Goal: Task Accomplishment & Management: Complete application form

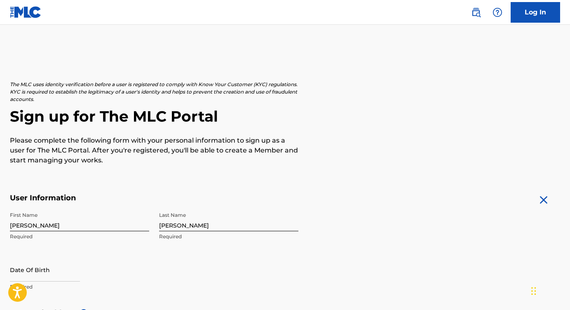
click at [26, 14] on img at bounding box center [26, 12] width 32 height 12
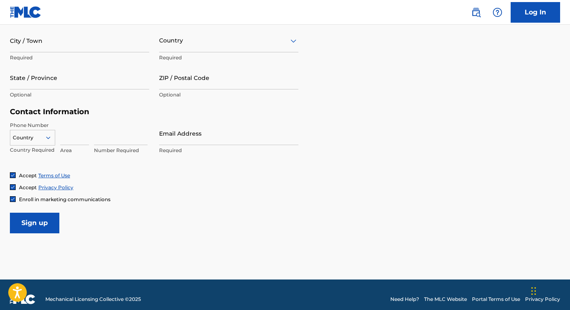
scroll to position [334, 0]
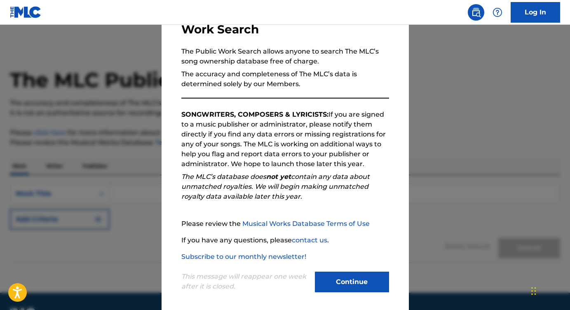
scroll to position [67, 0]
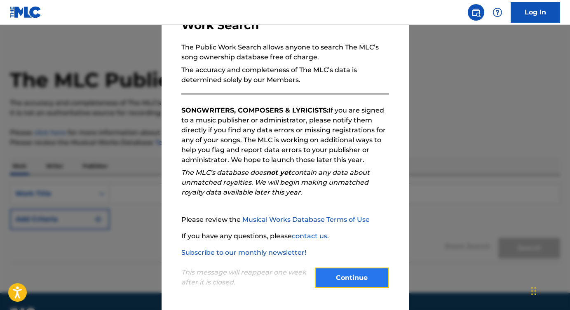
click at [343, 279] on button "Continue" at bounding box center [352, 277] width 74 height 21
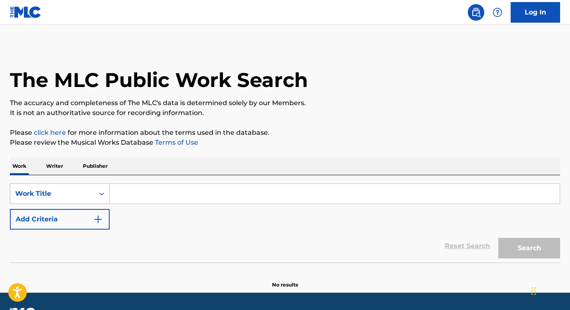
click at [80, 189] on div "Work Title" at bounding box center [60, 193] width 100 height 21
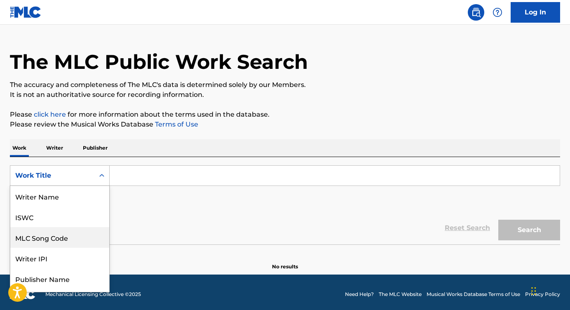
scroll to position [41, 0]
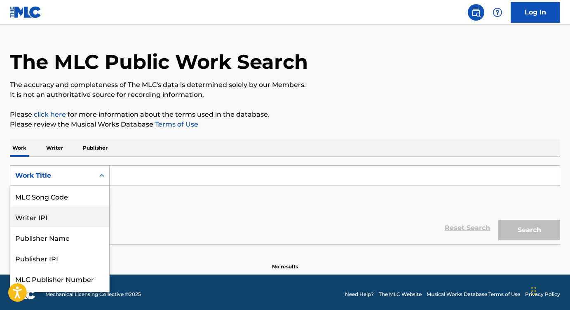
click at [73, 214] on div "Writer IPI" at bounding box center [59, 216] width 99 height 21
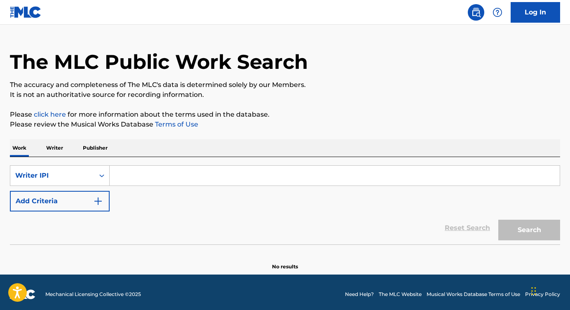
click at [135, 177] on input "Search Form" at bounding box center [335, 176] width 450 height 20
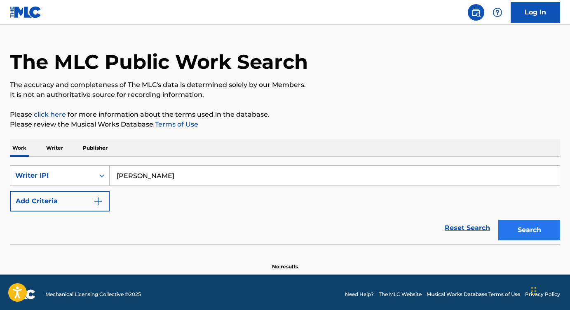
type input "Ramona Silver"
click at [525, 230] on button "Search" at bounding box center [529, 230] width 62 height 21
click at [55, 147] on p "Writer" at bounding box center [55, 147] width 22 height 17
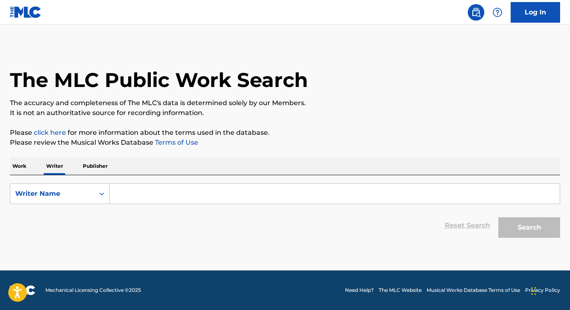
click at [135, 191] on input "Search Form" at bounding box center [335, 194] width 450 height 20
type input "Ramona Silver"
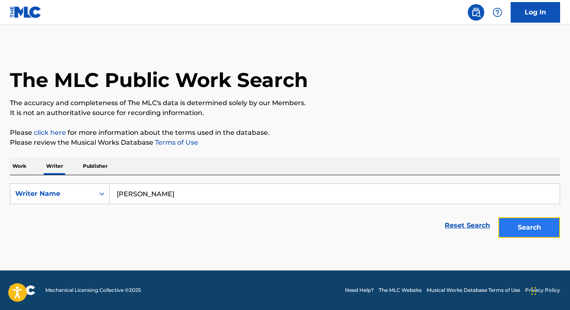
click at [536, 231] on button "Search" at bounding box center [529, 227] width 62 height 21
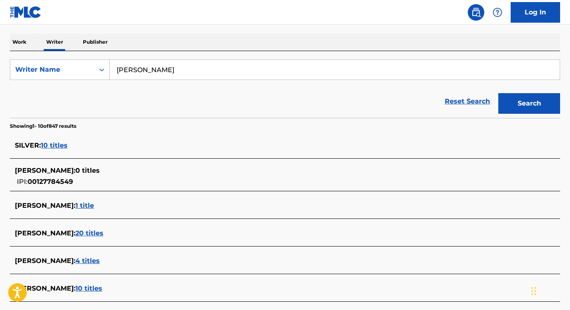
scroll to position [125, 0]
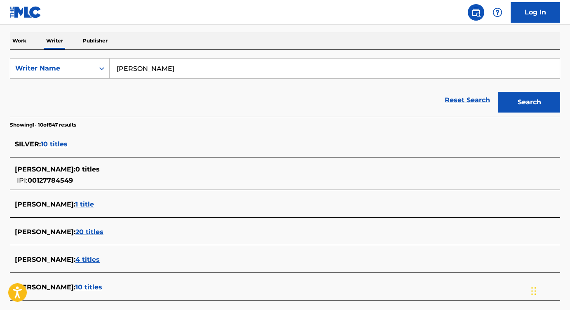
click at [51, 144] on span "10 titles" at bounding box center [54, 144] width 27 height 8
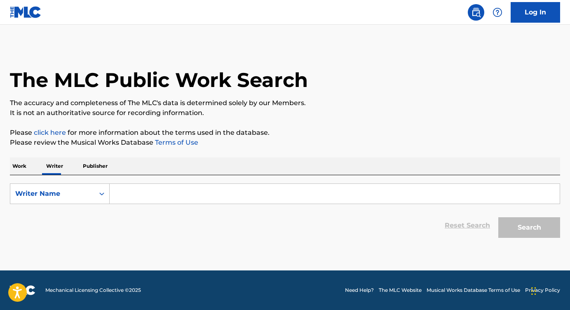
click at [93, 168] on p "Publisher" at bounding box center [95, 165] width 30 height 17
click at [135, 190] on input "Search Form" at bounding box center [335, 194] width 450 height 20
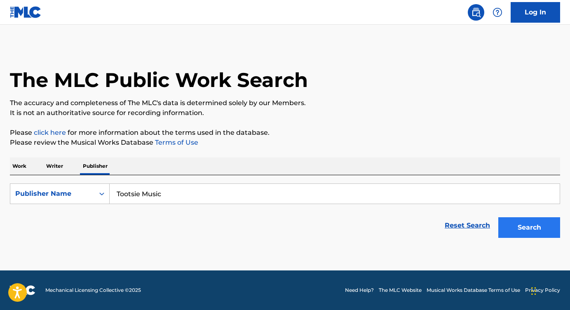
type input "Tootsie Music"
click at [530, 228] on button "Search" at bounding box center [529, 227] width 62 height 21
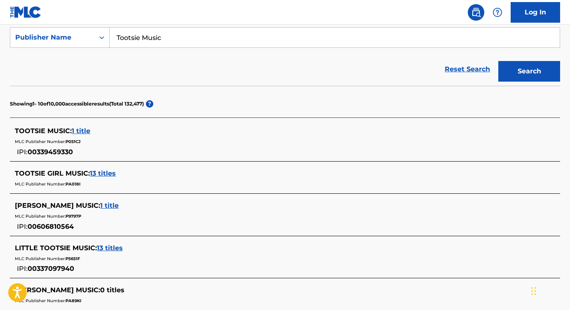
scroll to position [159, 0]
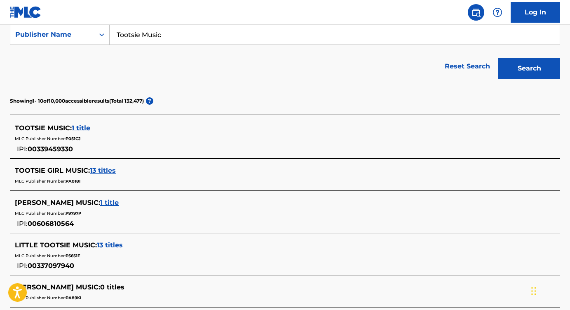
click at [83, 128] on span "1 title" at bounding box center [81, 128] width 19 height 8
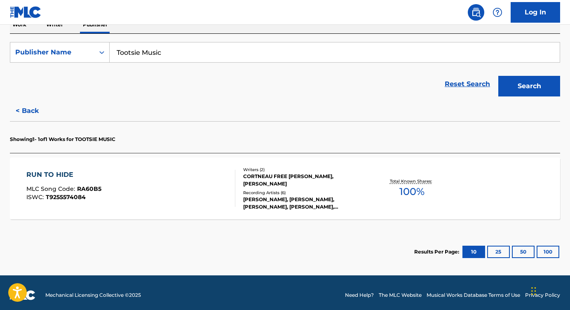
scroll to position [146, 0]
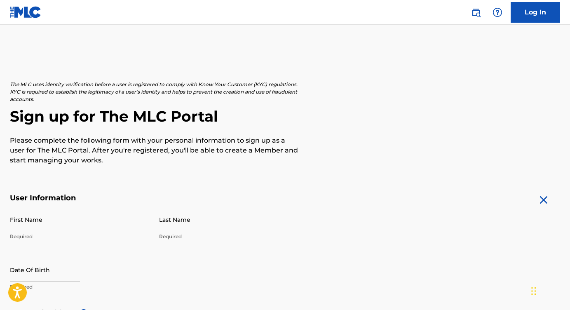
click at [60, 216] on input "First Name" at bounding box center [79, 219] width 139 height 23
type input "[PERSON_NAME]"
click at [201, 224] on input "Last Name" at bounding box center [228, 219] width 139 height 23
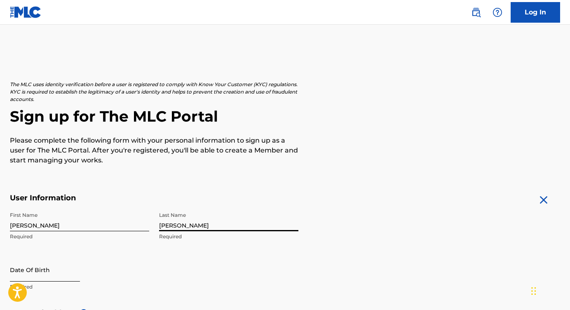
type input "[PERSON_NAME]"
click at [64, 270] on input "text" at bounding box center [45, 269] width 70 height 23
select select "8"
select select "2025"
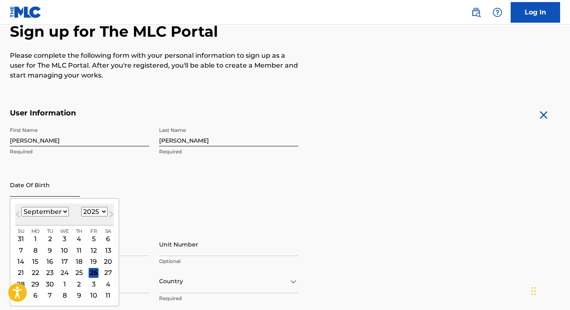
scroll to position [100, 0]
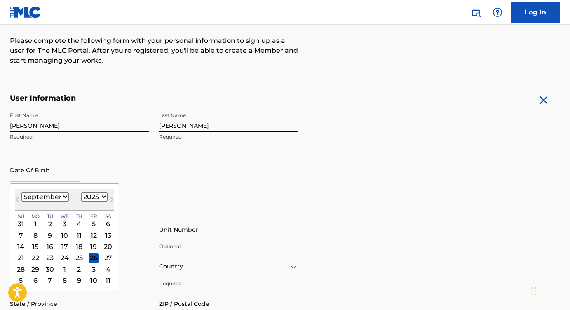
click at [42, 196] on select "January February March April May June July August September October November De…" at bounding box center [44, 196] width 47 height 9
select select "1"
click at [21, 192] on select "January February March April May June July August September October November De…" at bounding box center [44, 196] width 47 height 9
click at [99, 194] on select "1899 1900 1901 1902 1903 1904 1905 1906 1907 1908 1909 1910 1911 1912 1913 1914…" at bounding box center [94, 196] width 26 height 9
select select "1967"
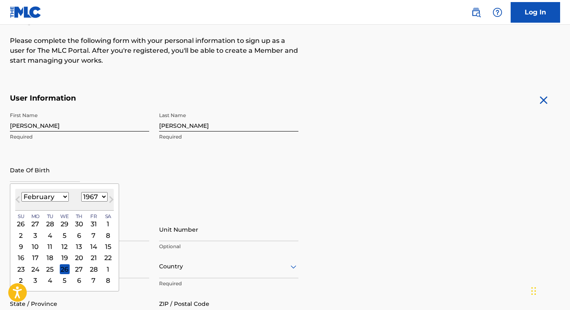
click at [81, 192] on select "1899 1900 1901 1902 1903 1904 1905 1906 1907 1908 1909 1910 1911 1912 1913 1914…" at bounding box center [94, 196] width 26 height 9
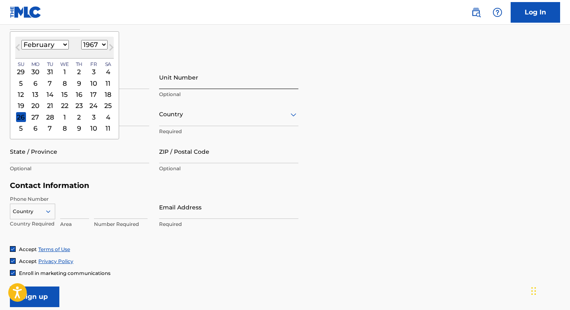
scroll to position [254, 0]
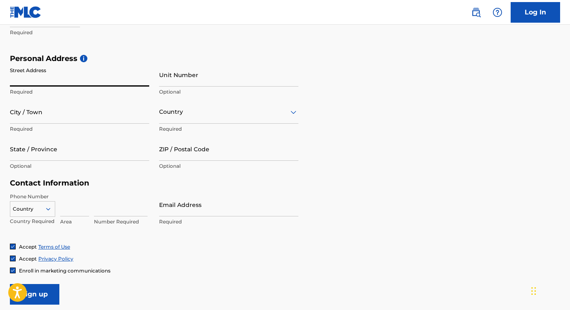
click at [67, 77] on input "Street Address" at bounding box center [79, 74] width 139 height 23
type input "[STREET_ADDRESS]"
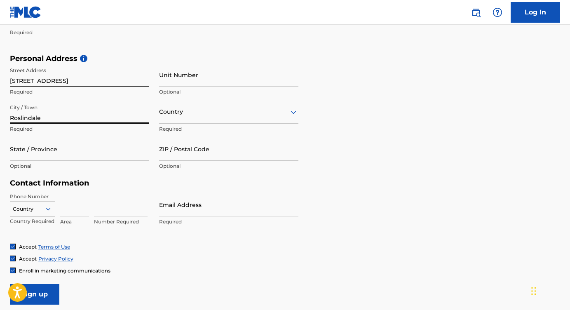
type input "Roslindale"
click at [181, 117] on div "Country" at bounding box center [228, 111] width 139 height 23
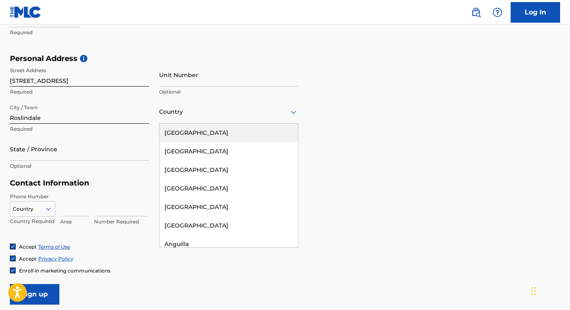
click at [184, 136] on div "[GEOGRAPHIC_DATA]" at bounding box center [228, 133] width 138 height 19
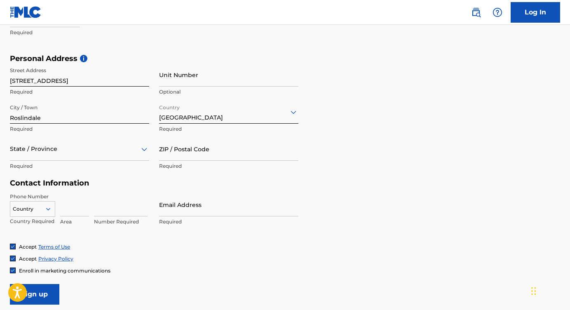
click at [53, 153] on div at bounding box center [79, 149] width 139 height 10
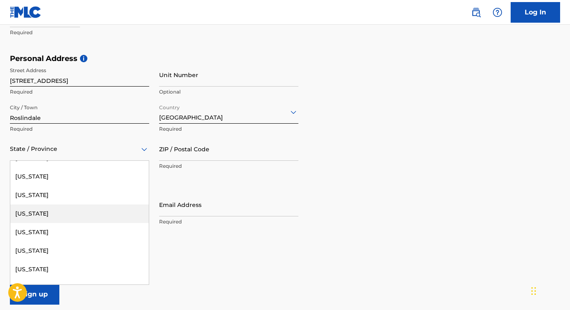
scroll to position [400, 0]
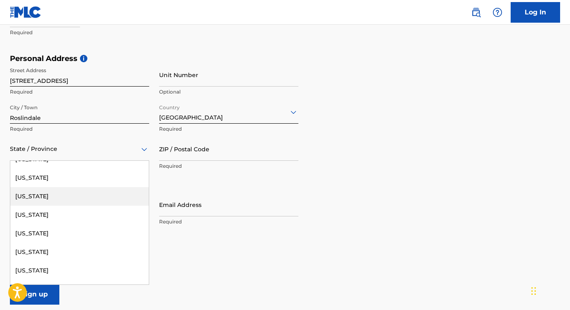
click at [67, 196] on div "[US_STATE]" at bounding box center [79, 196] width 138 height 19
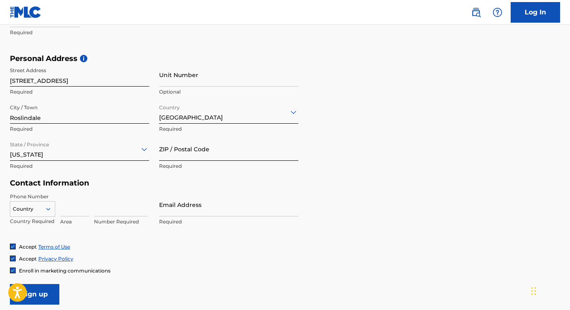
click at [207, 152] on input "ZIP / Postal Code" at bounding box center [228, 148] width 139 height 23
type input "02131"
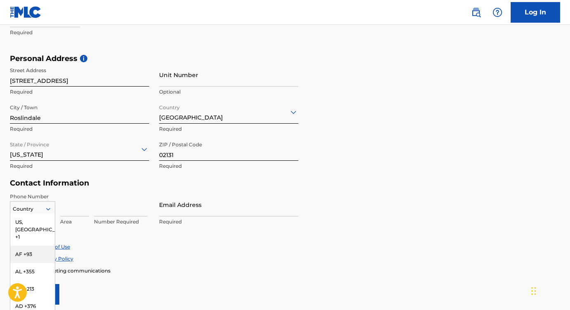
click at [45, 212] on div "AF +93, 2 of 216. 216 results available. Use Up and Down to choose options, pre…" at bounding box center [32, 207] width 45 height 12
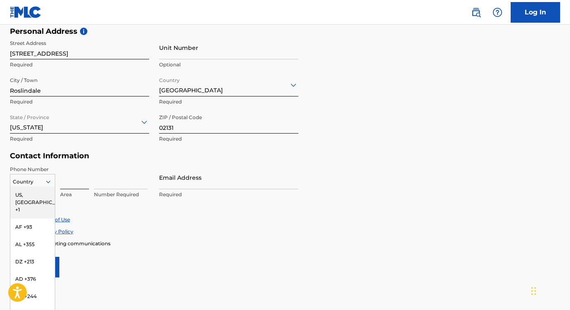
click at [76, 166] on input at bounding box center [74, 177] width 29 height 23
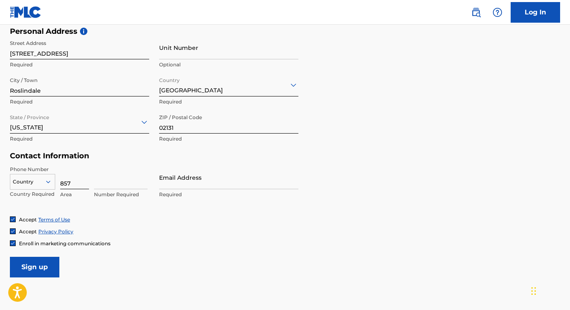
type input "857"
type input "2056367"
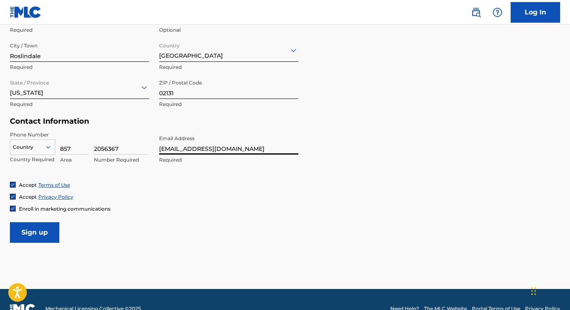
scroll to position [328, 0]
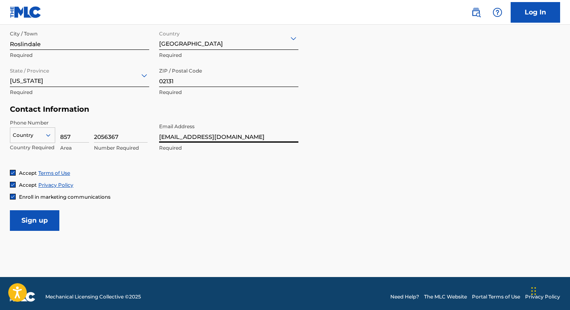
type input "[EMAIL_ADDRESS][DOMAIN_NAME]"
click at [11, 196] on img at bounding box center [12, 196] width 5 height 5
click at [12, 195] on div at bounding box center [13, 197] width 6 height 6
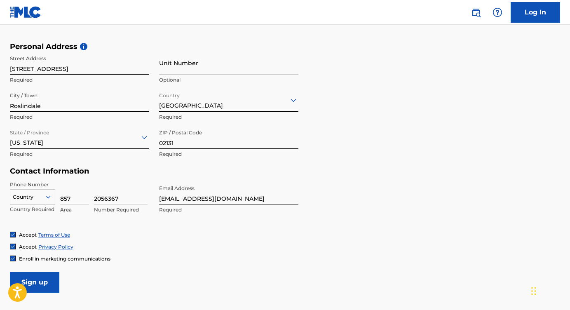
scroll to position [239, 0]
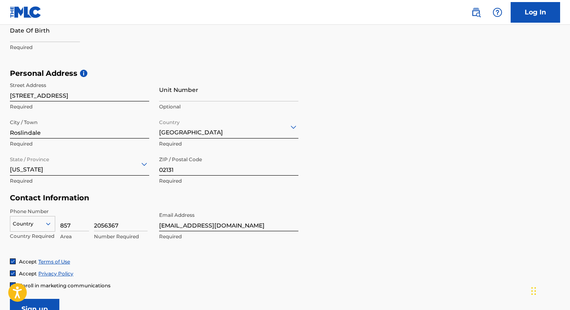
click at [49, 222] on div "Country" at bounding box center [32, 222] width 45 height 12
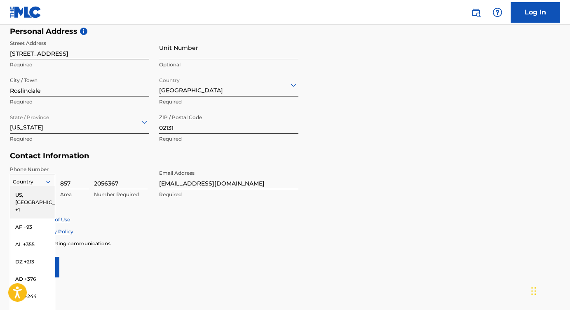
click at [39, 191] on div "US, [GEOGRAPHIC_DATA] +1" at bounding box center [32, 202] width 44 height 32
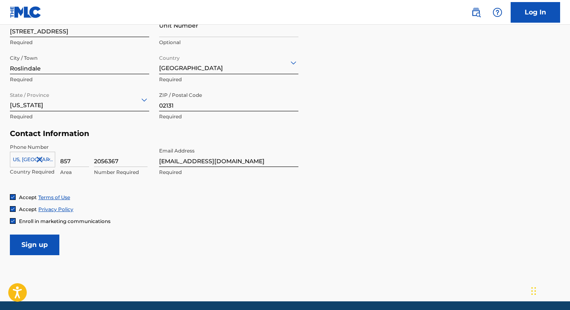
scroll to position [304, 0]
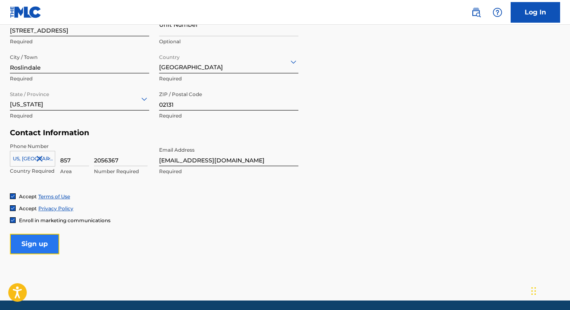
click at [43, 243] on input "Sign up" at bounding box center [34, 244] width 49 height 21
click at [41, 243] on input "Sign up" at bounding box center [34, 244] width 49 height 21
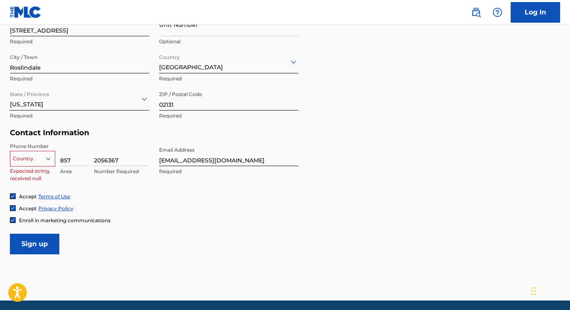
click at [48, 159] on icon at bounding box center [48, 158] width 4 height 2
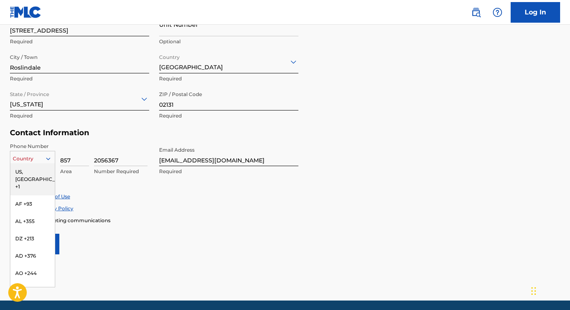
click at [41, 171] on div "US, [GEOGRAPHIC_DATA] +1" at bounding box center [32, 179] width 44 height 32
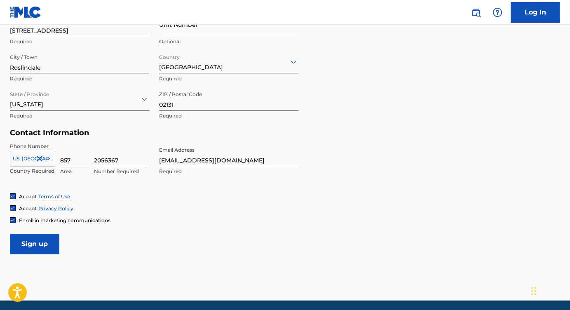
click at [130, 160] on input "2056367" at bounding box center [121, 153] width 54 height 23
type input "2056367"
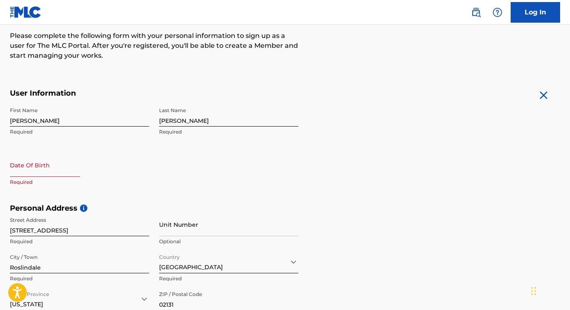
scroll to position [91, 0]
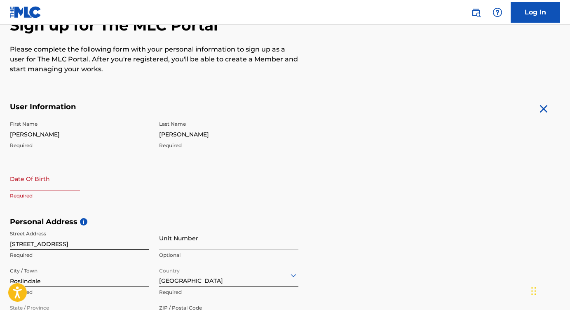
select select "8"
select select "2025"
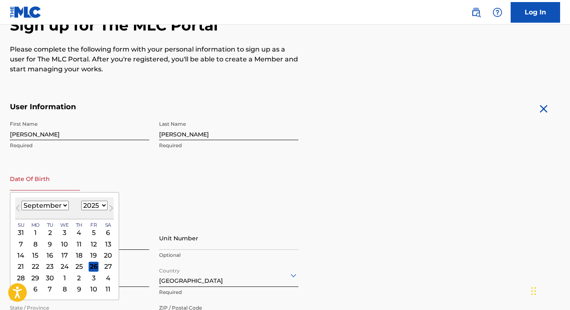
click at [60, 187] on input "text" at bounding box center [45, 178] width 70 height 23
click at [63, 206] on select "January February March April May June July August September October November De…" at bounding box center [44, 205] width 47 height 9
select select "1"
click at [21, 201] on select "January February March April May June July August September October November De…" at bounding box center [44, 205] width 47 height 9
click at [93, 206] on select "1899 1900 1901 1902 1903 1904 1905 1906 1907 1908 1909 1910 1911 1912 1913 1914…" at bounding box center [94, 205] width 26 height 9
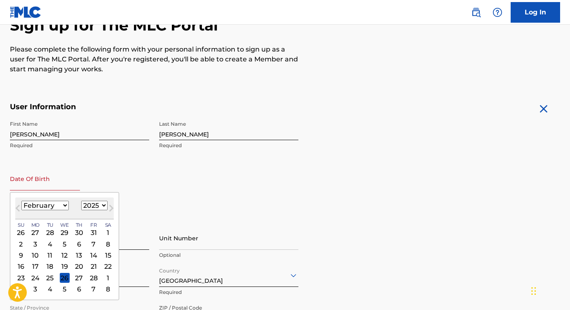
select select "1967"
click at [81, 201] on select "1899 1900 1901 1902 1903 1904 1905 1906 1907 1908 1909 1910 1911 1912 1913 1914…" at bounding box center [94, 205] width 26 height 9
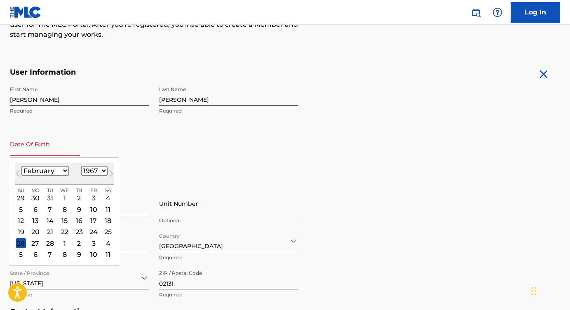
scroll to position [134, 0]
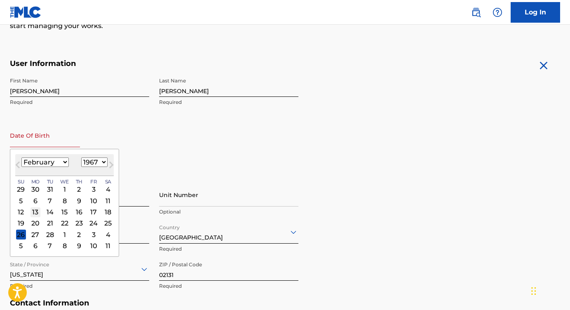
click at [33, 211] on div "13" at bounding box center [35, 212] width 10 height 10
type input "[DATE]"
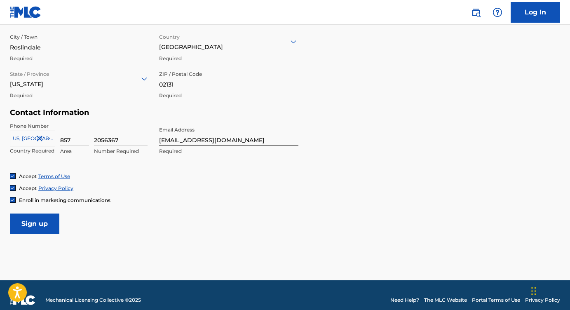
scroll to position [334, 0]
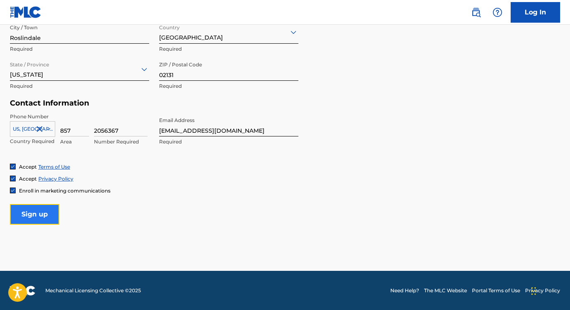
click at [31, 214] on input "Sign up" at bounding box center [34, 214] width 49 height 21
